Goal: Information Seeking & Learning: Learn about a topic

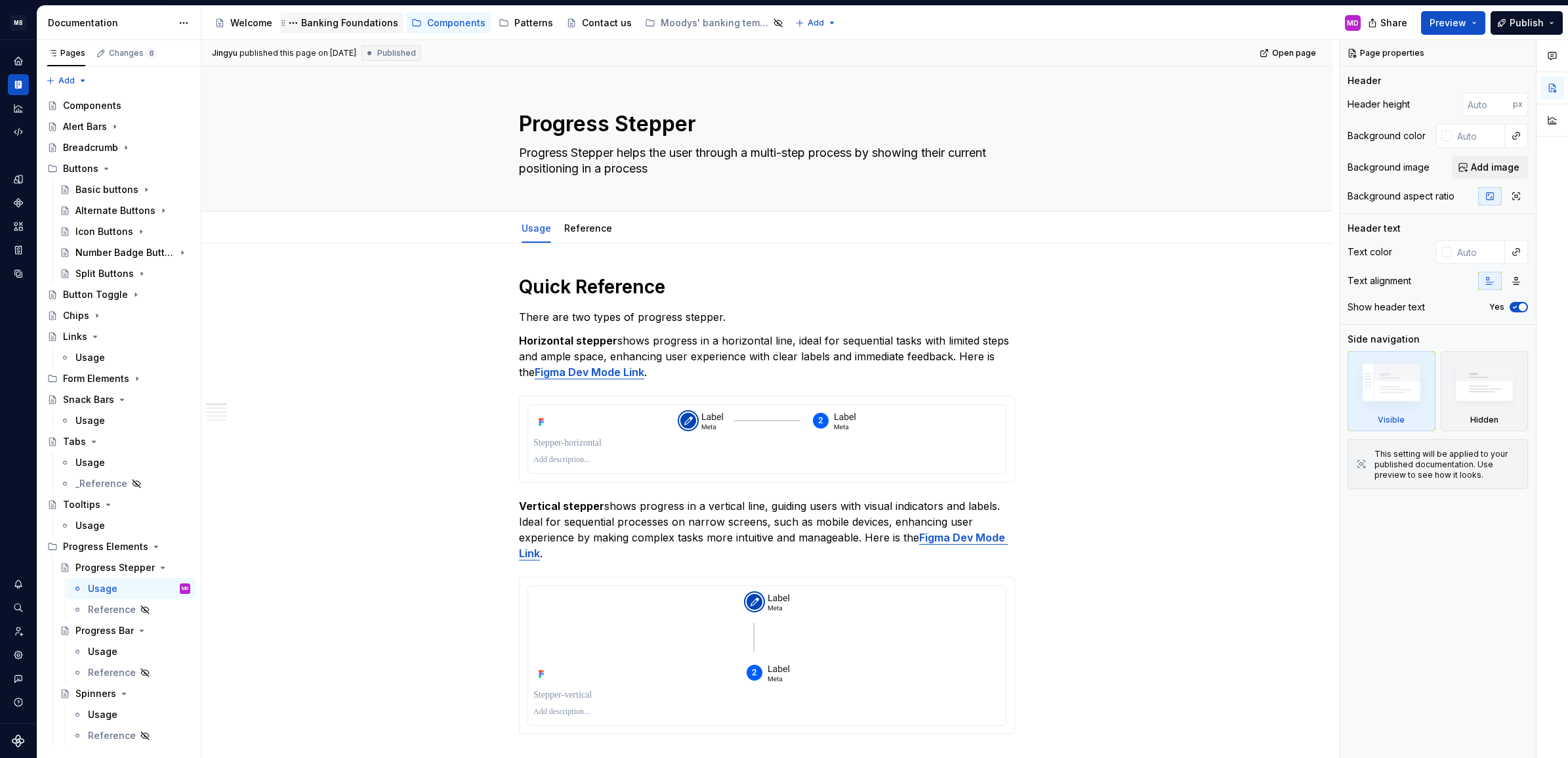
click at [365, 32] on div "Banking Foundations" at bounding box center [341, 23] width 123 height 21
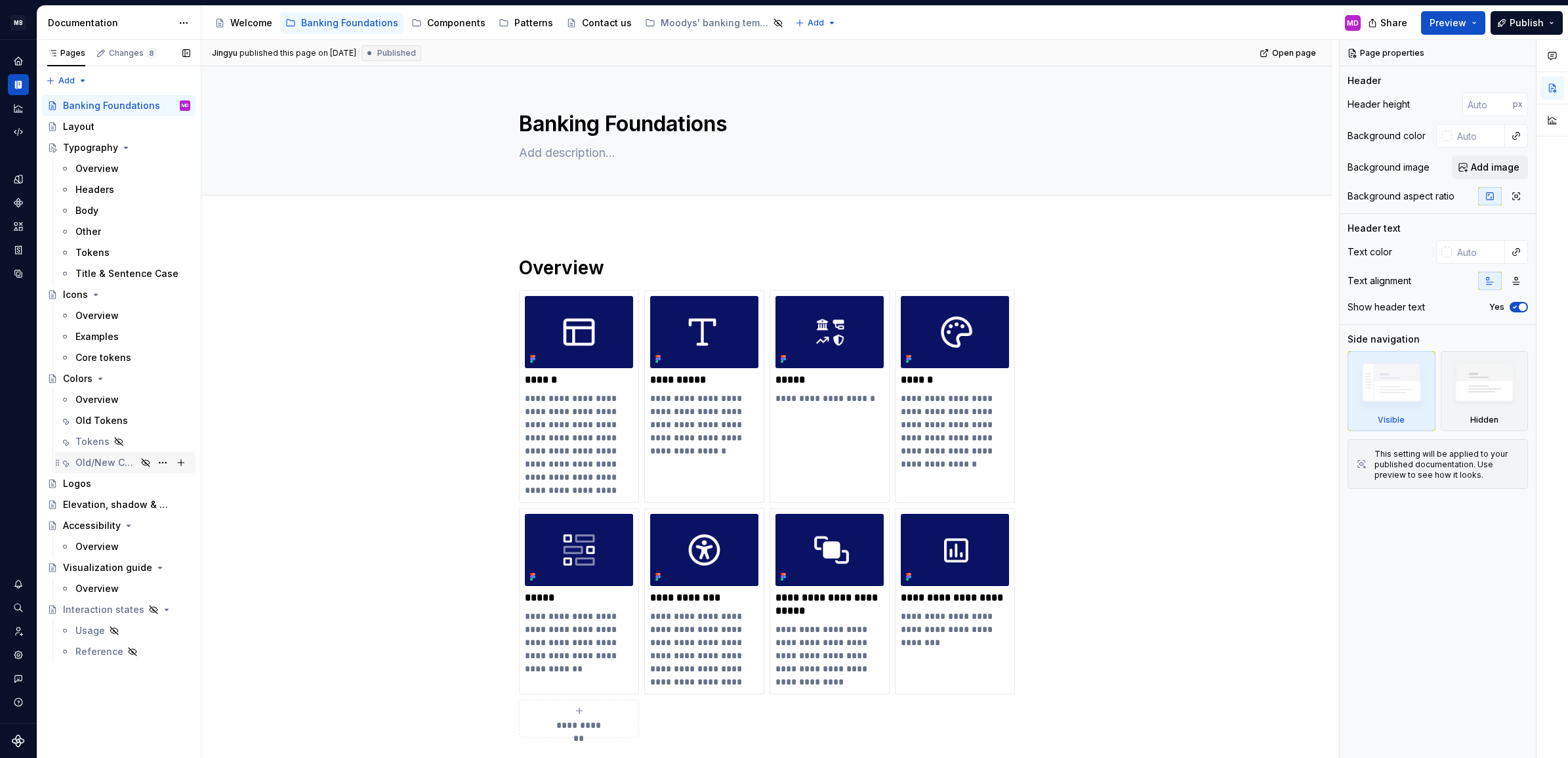
click at [129, 456] on div "Old/New Color Comparaison" at bounding box center [106, 462] width 61 height 13
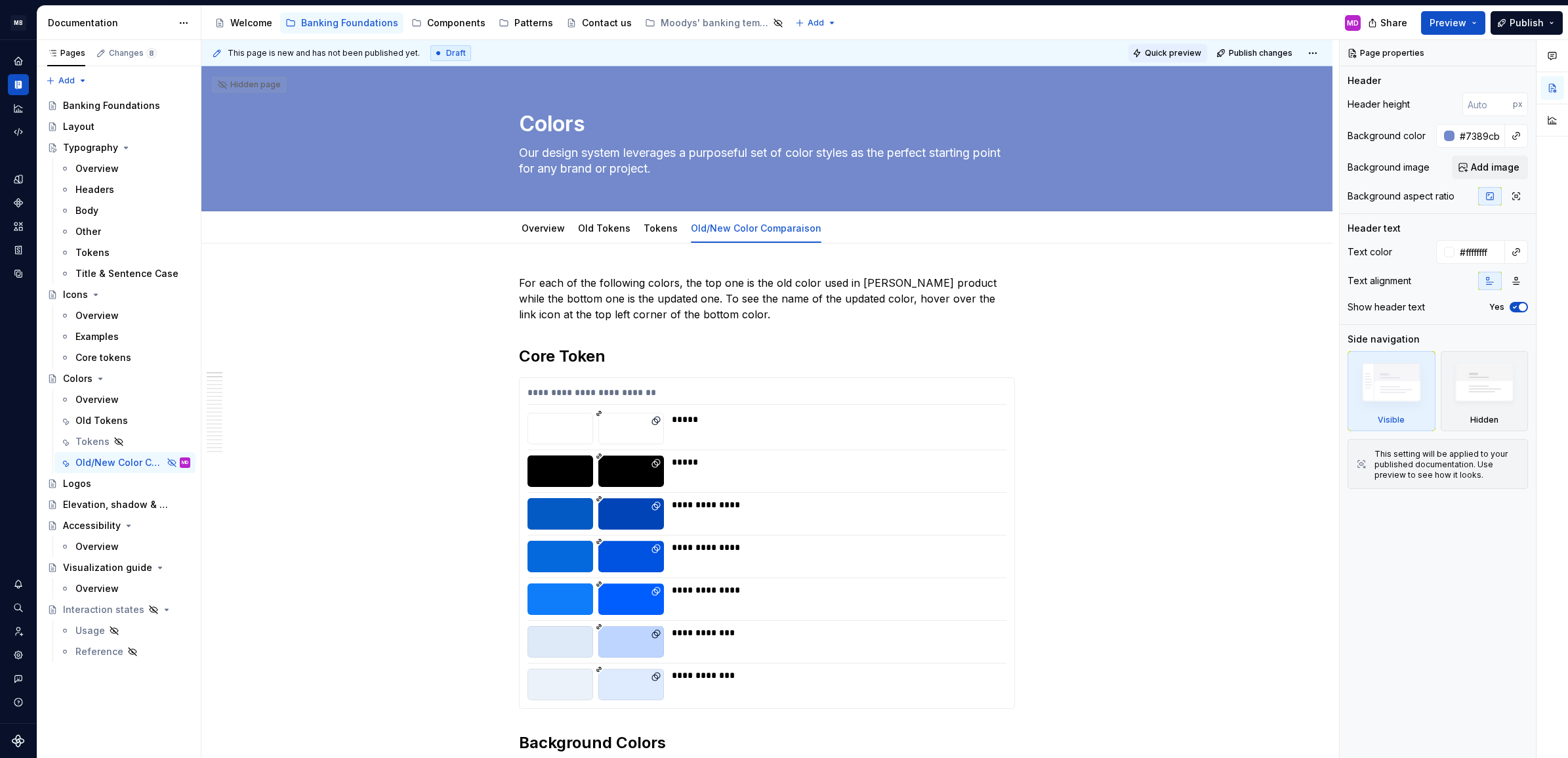
click at [1180, 47] on button "Quick preview" at bounding box center [1168, 53] width 79 height 18
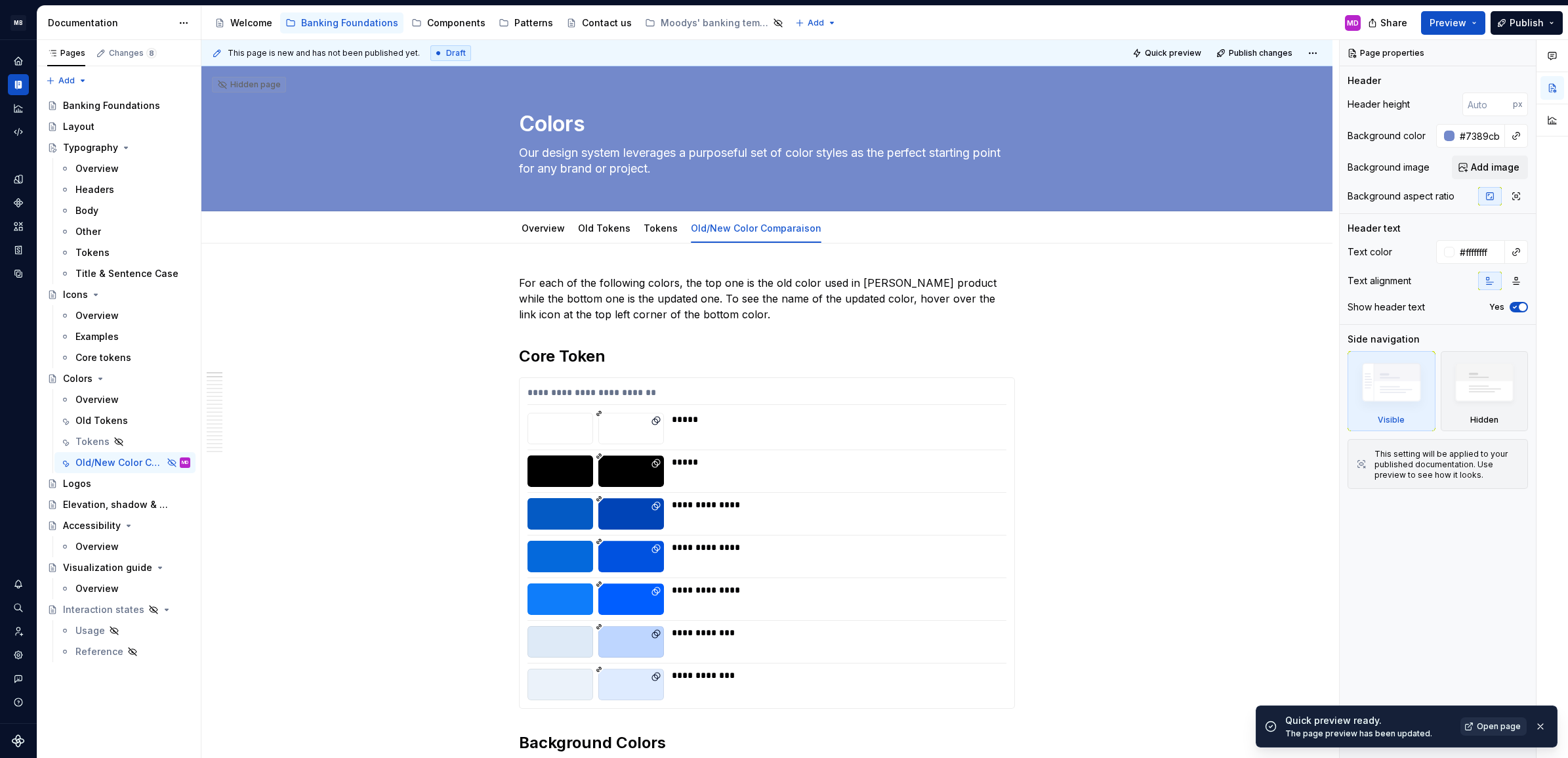
click at [1480, 725] on span "Open page" at bounding box center [1499, 726] width 44 height 11
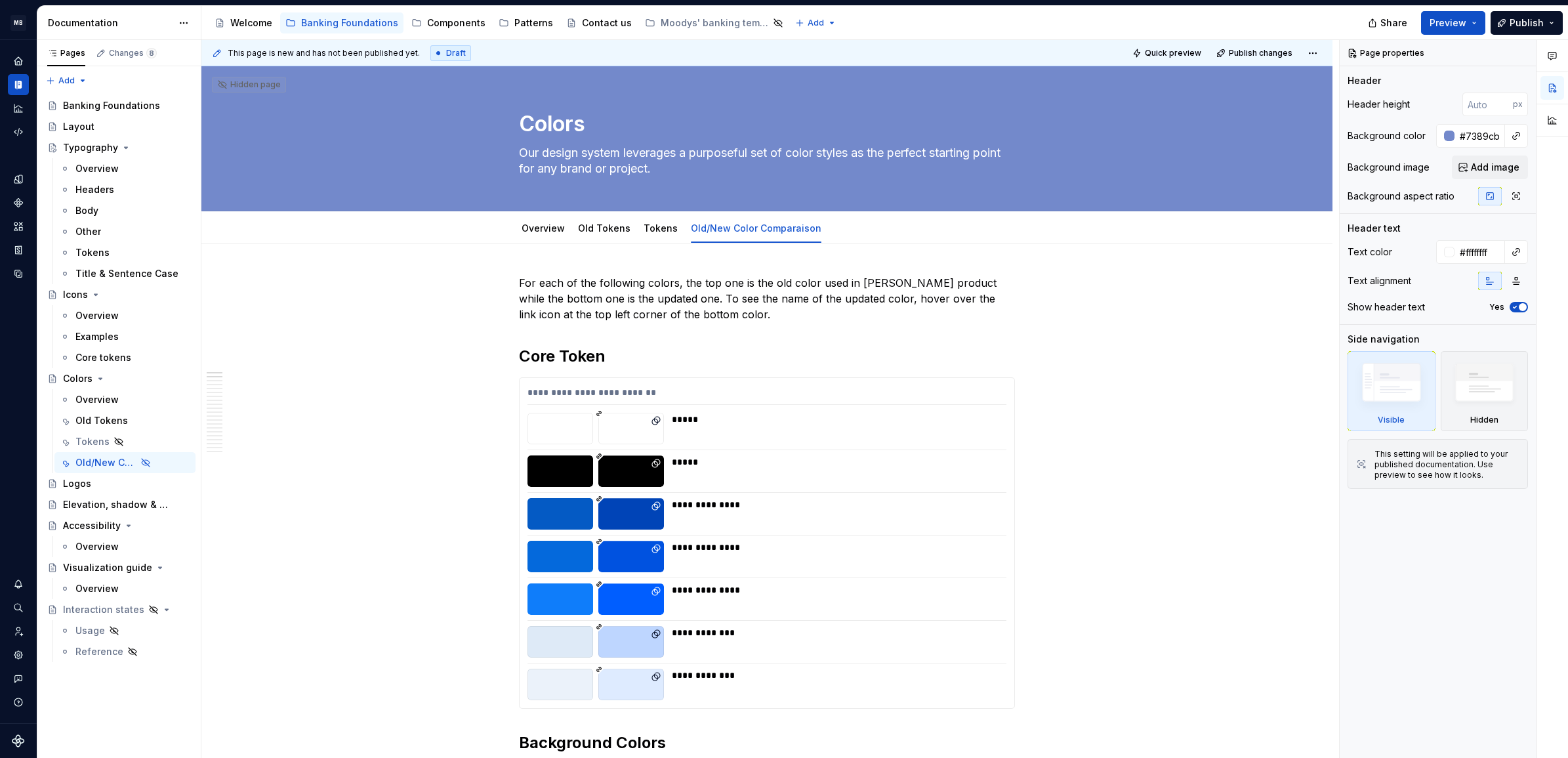
type textarea "*"
